Goal: Information Seeking & Learning: Get advice/opinions

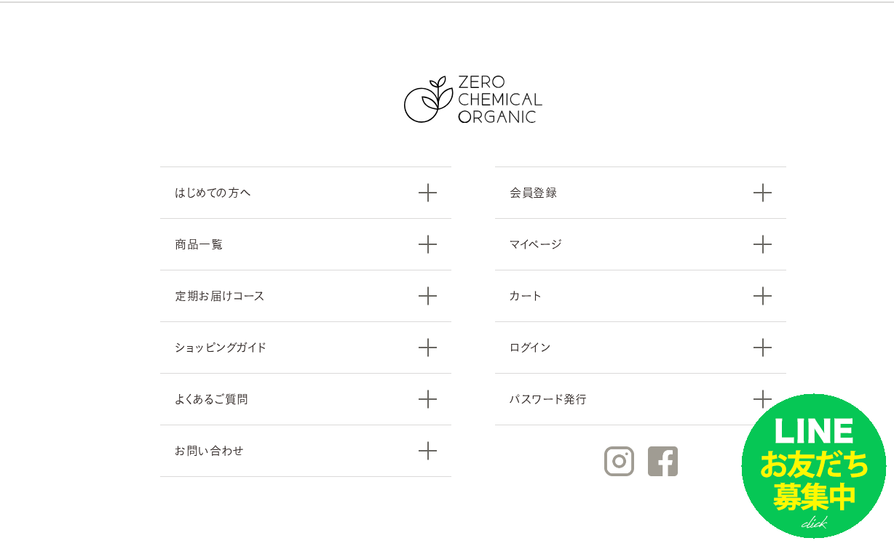
scroll to position [15439, 0]
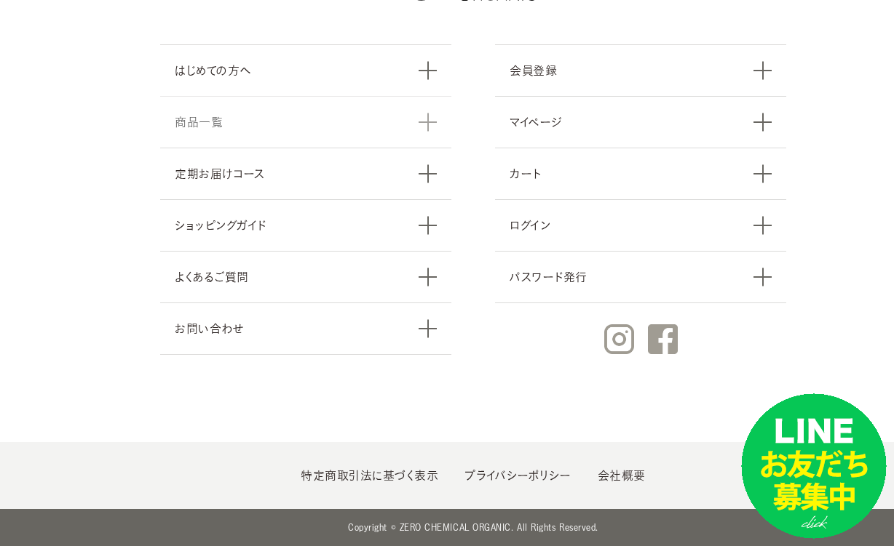
click at [220, 123] on link "商品一覧" at bounding box center [305, 122] width 291 height 52
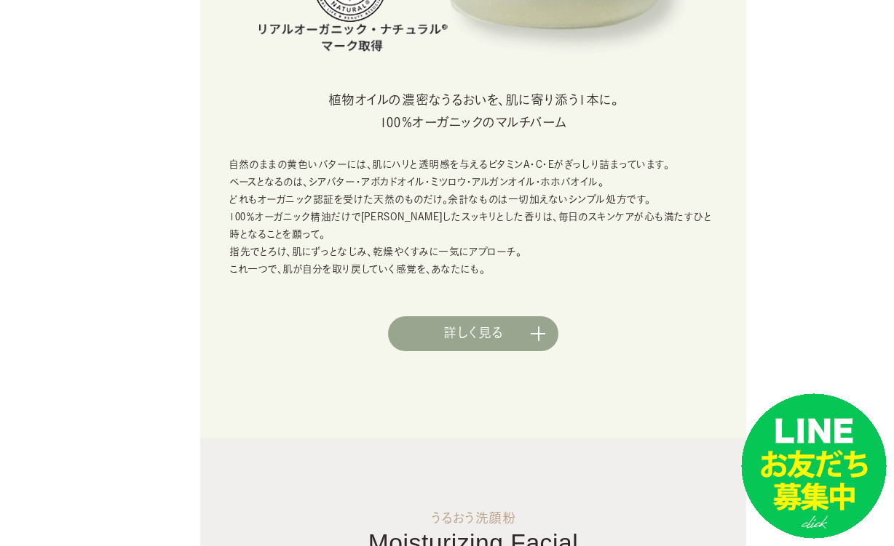
scroll to position [728, 0]
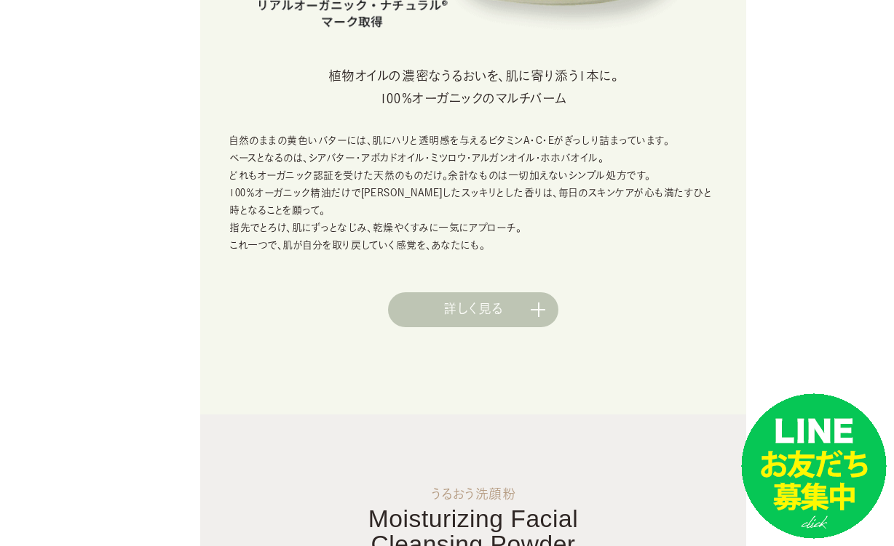
click at [437, 324] on link "詳しく見る" at bounding box center [473, 310] width 170 height 35
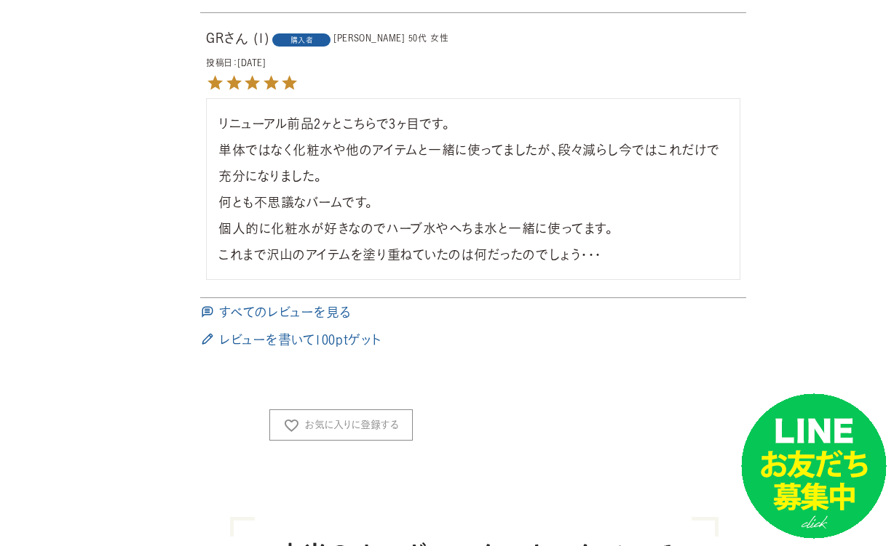
scroll to position [1528, 0]
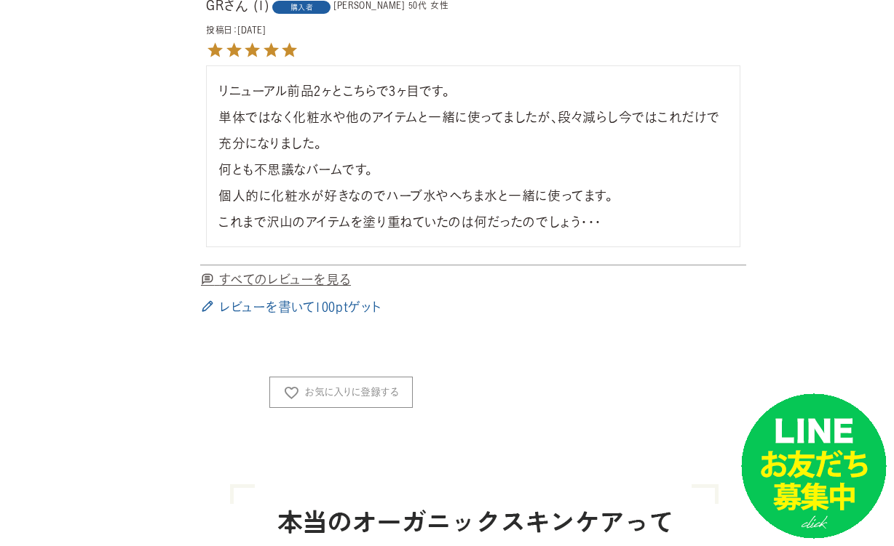
click at [293, 282] on span "すべてのレビューを見る" at bounding box center [285, 279] width 132 height 13
